Goal: Obtain resource: Download file/media

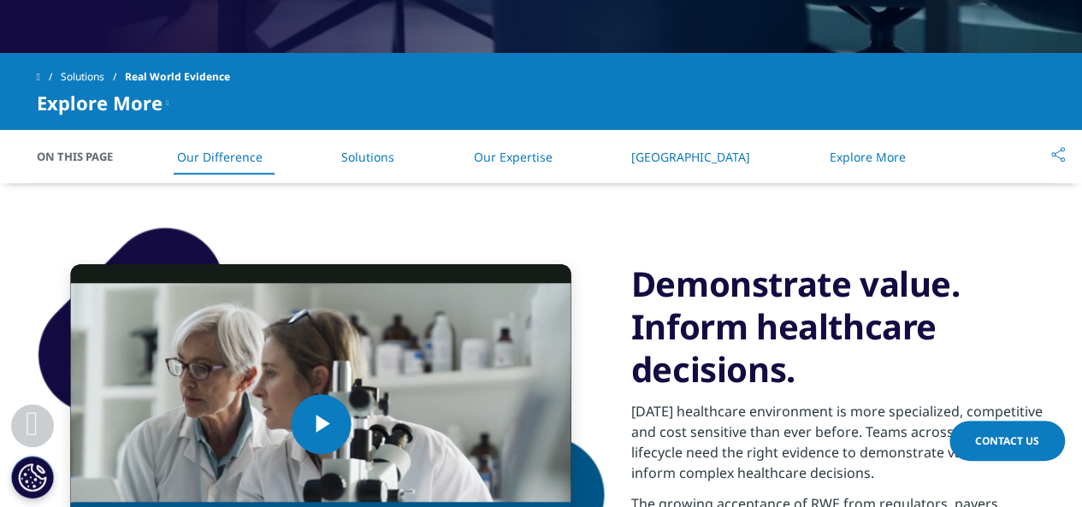
scroll to position [770, 0]
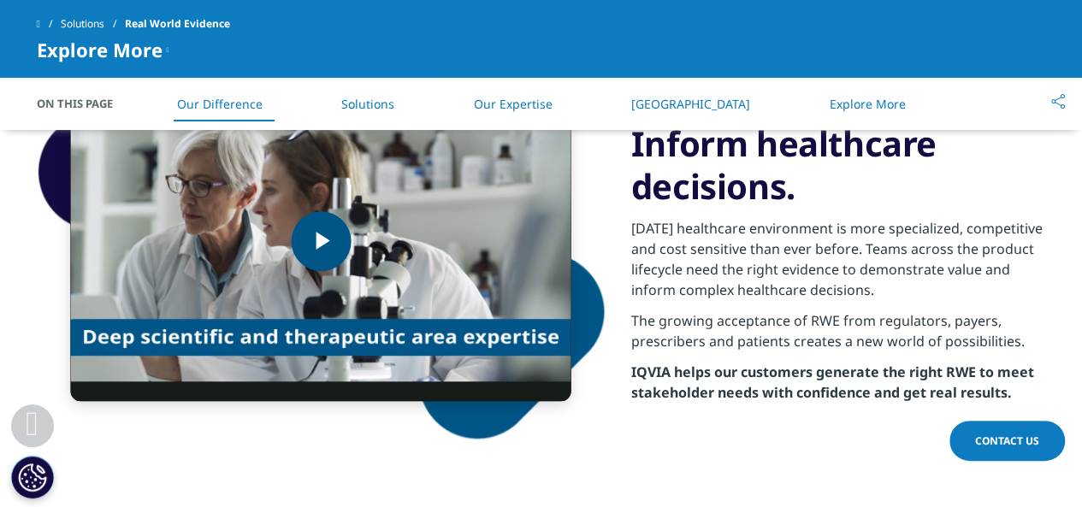
click at [321, 241] on span "Video Player" at bounding box center [321, 241] width 0 height 0
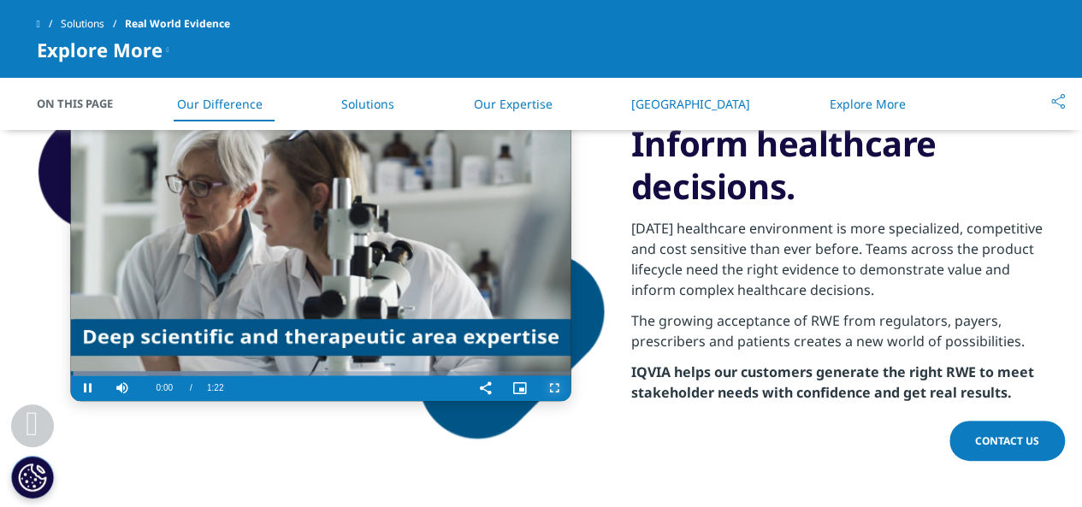
click at [553, 388] on span "Video Player" at bounding box center [554, 388] width 34 height 0
click at [606, 461] on div "Video Player is loading. Play Video Pause Skip Backward Skip Forward Mute Curre…" at bounding box center [542, 241] width 1010 height 483
click at [555, 388] on span "Video Player" at bounding box center [554, 388] width 34 height 0
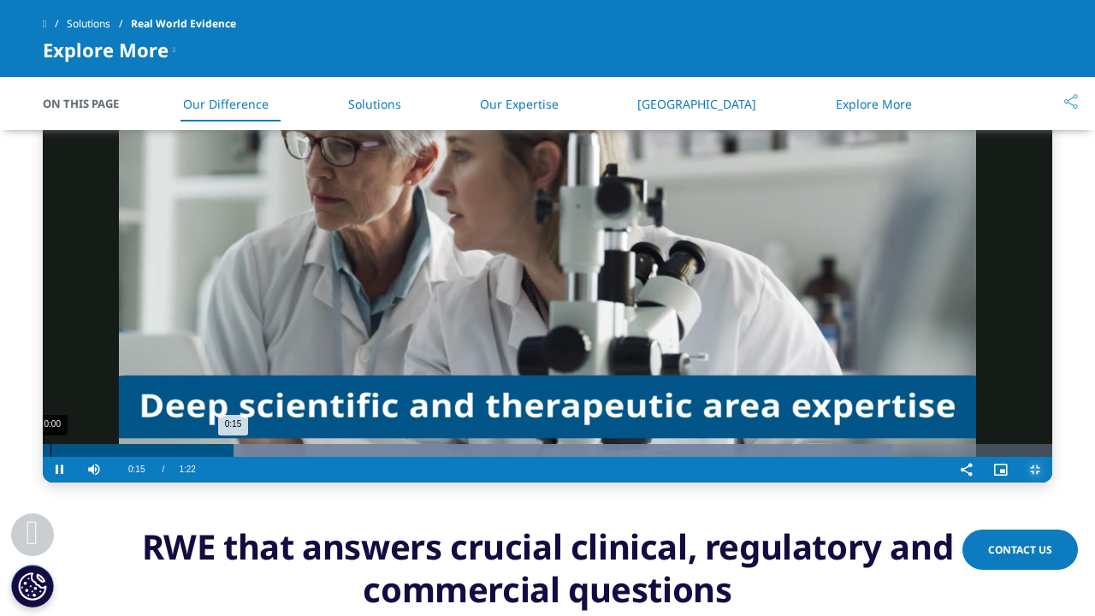
click at [50, 457] on div "0:00" at bounding box center [50, 450] width 1 height 13
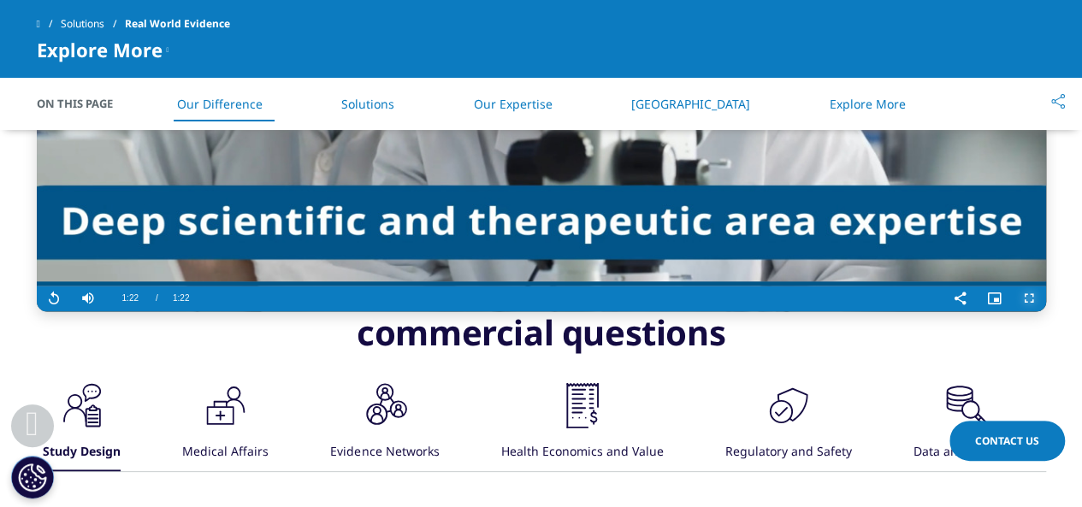
scroll to position [1112, 0]
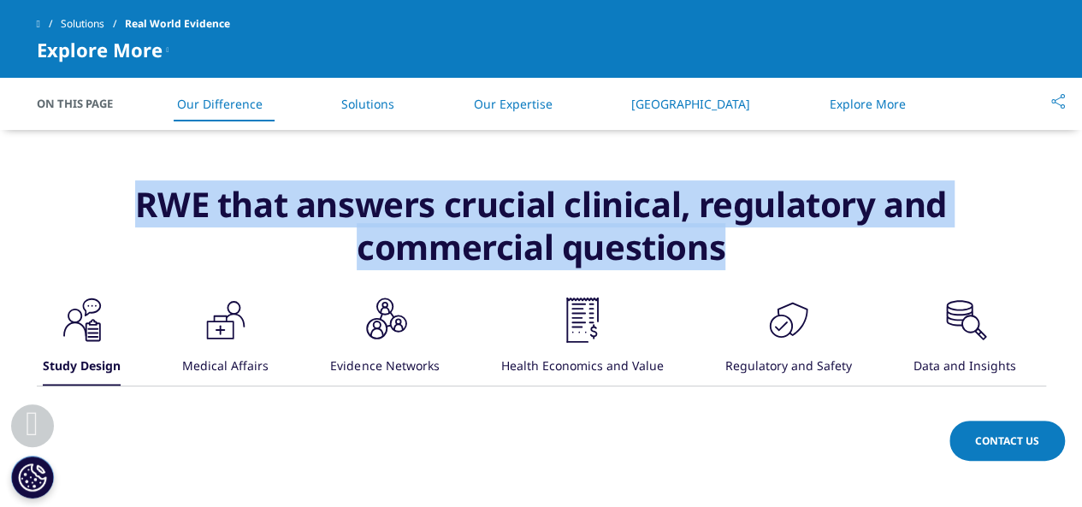
drag, startPoint x: 139, startPoint y: 205, endPoint x: 756, endPoint y: 248, distance: 619.3
click at [756, 248] on h3 "RWE that answers crucial clinical, regulatory and commercial questions" at bounding box center [542, 238] width 1010 height 111
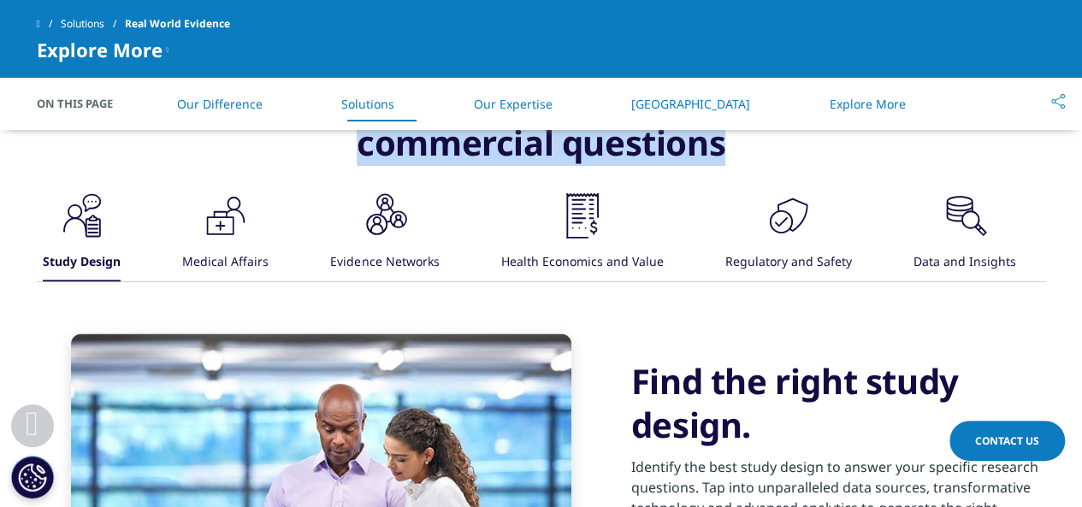
scroll to position [1198, 0]
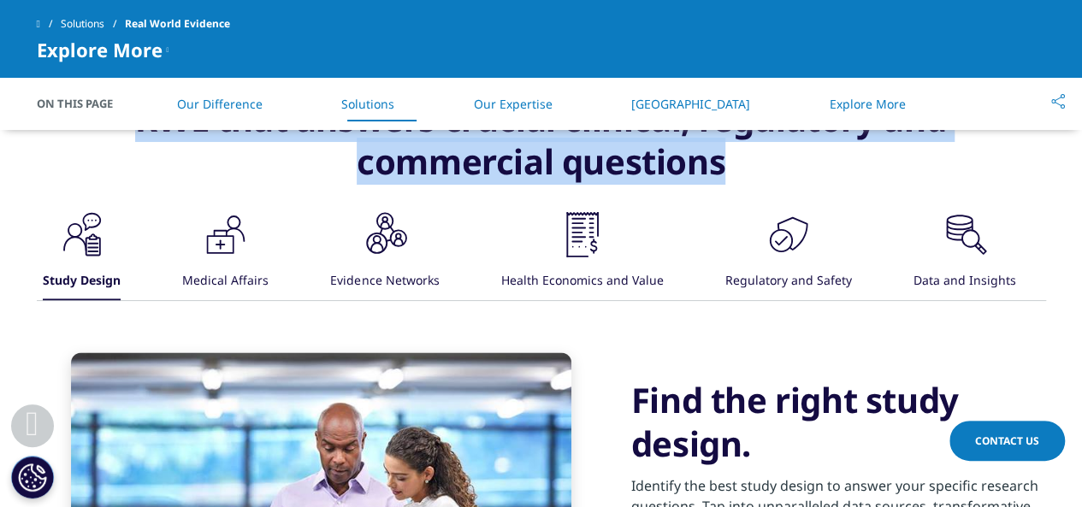
click at [234, 236] on icon at bounding box center [219, 243] width 27 height 18
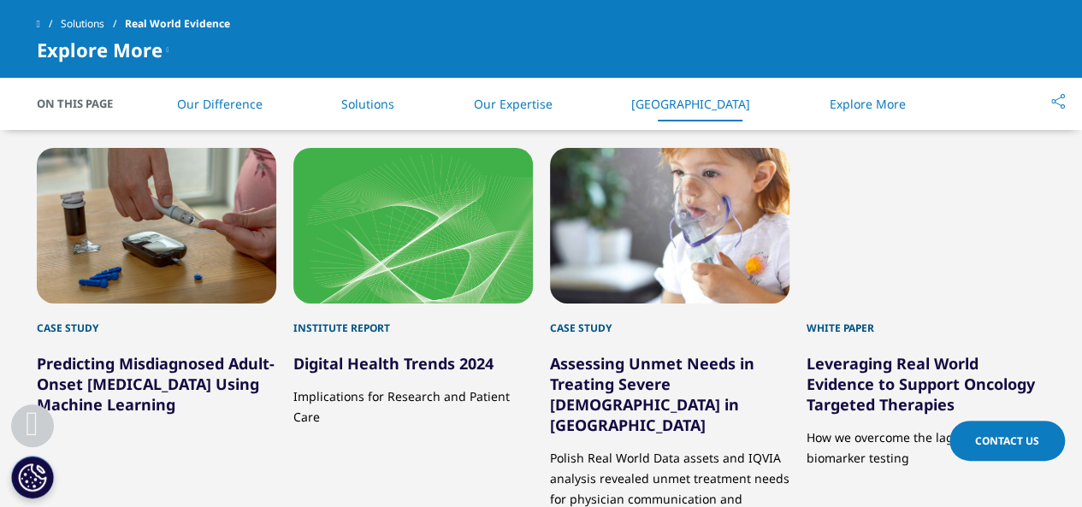
scroll to position [2909, 0]
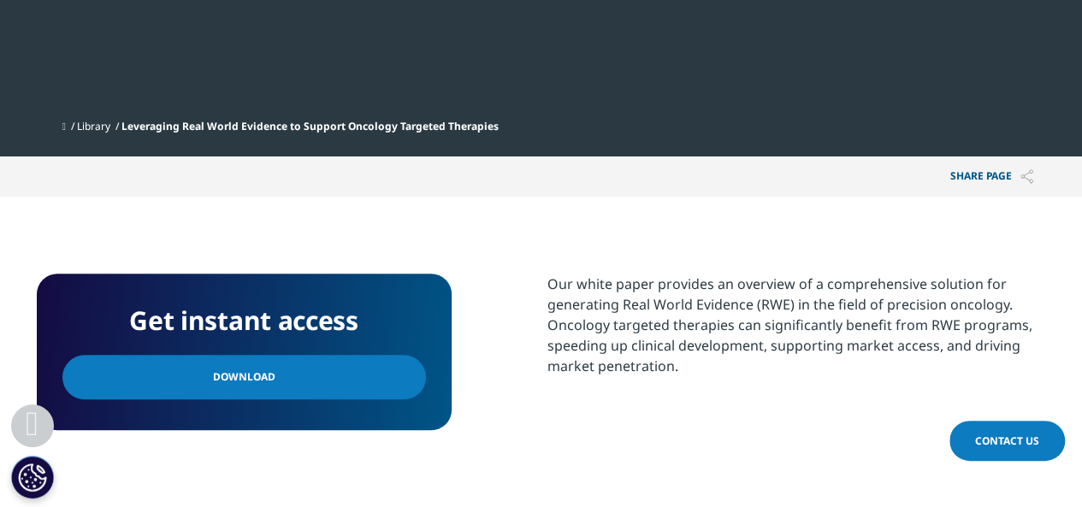
scroll to position [599, 0]
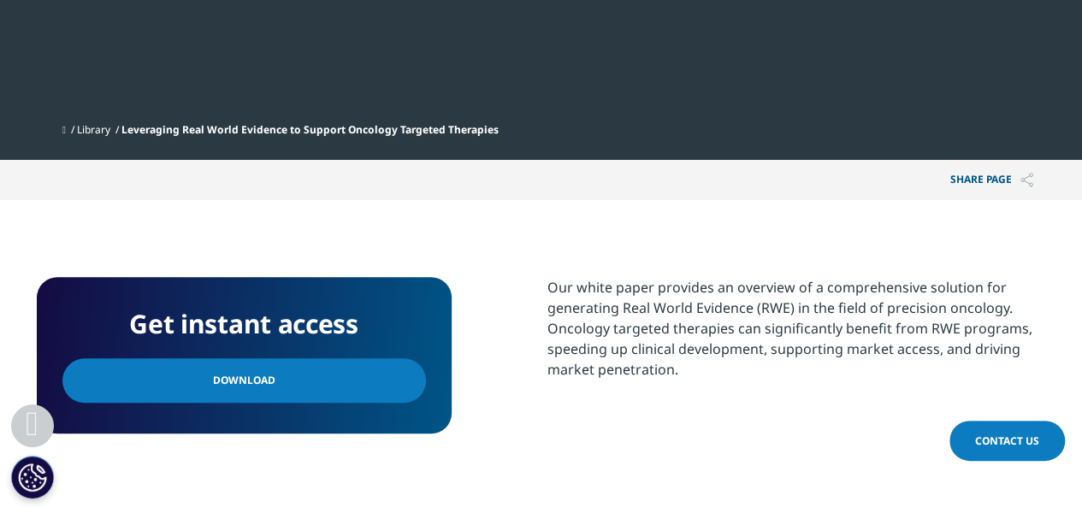
click at [253, 387] on span "Download" at bounding box center [244, 380] width 62 height 19
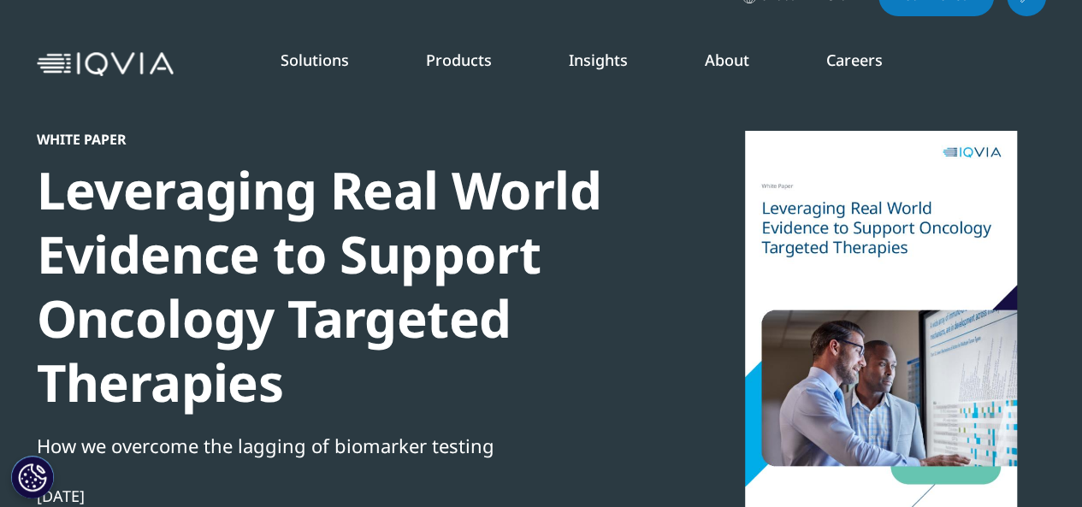
scroll to position [0, 0]
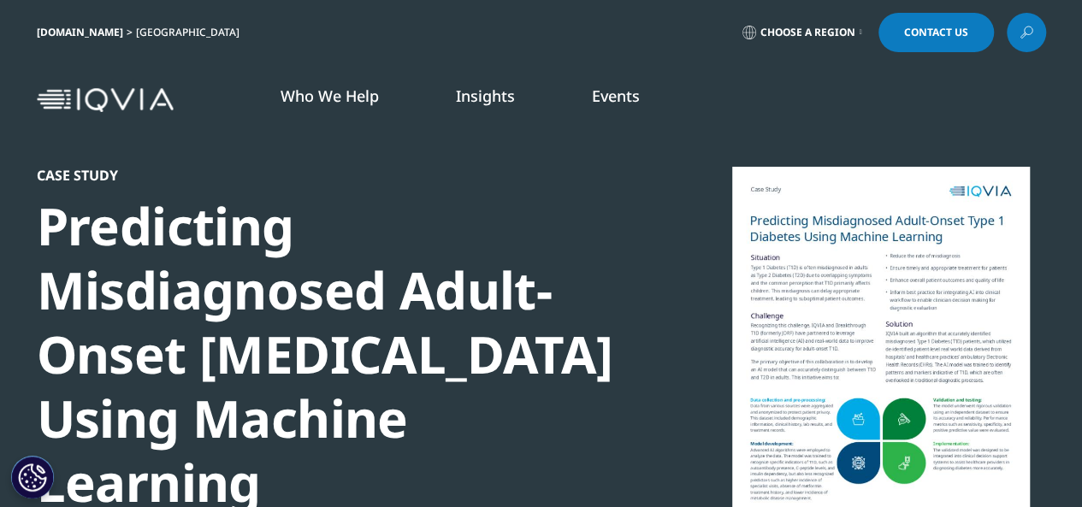
click at [787, 86] on ol "Who We Help WHO WE HELP Pharmaceutical Manufacturers MedTech Health Plans BLOG" at bounding box center [563, 113] width 643 height 55
